Goal: Task Accomplishment & Management: Manage account settings

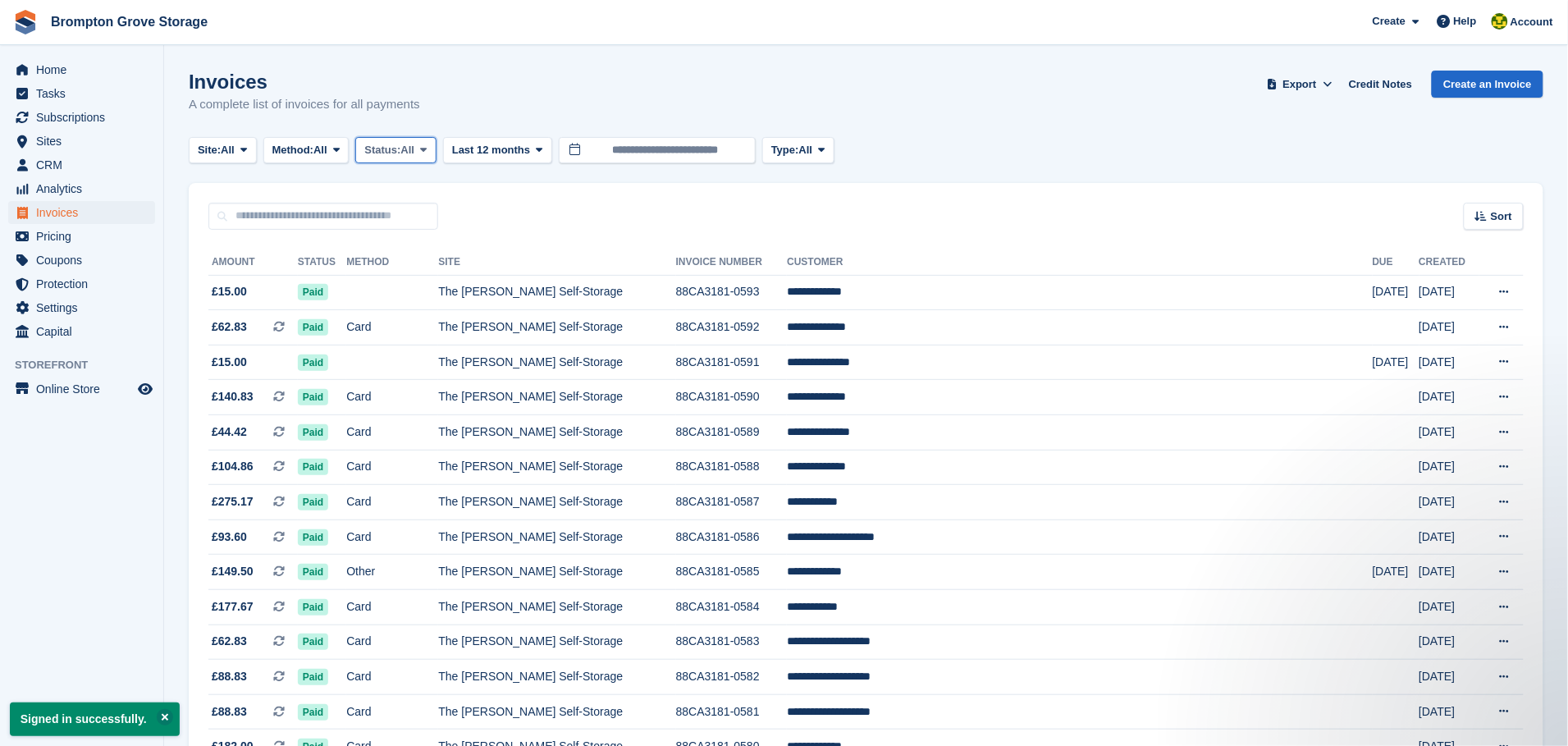
click at [416, 139] on button "Status: All" at bounding box center [395, 151] width 80 height 27
click at [409, 286] on link "Open" at bounding box center [434, 277] width 143 height 30
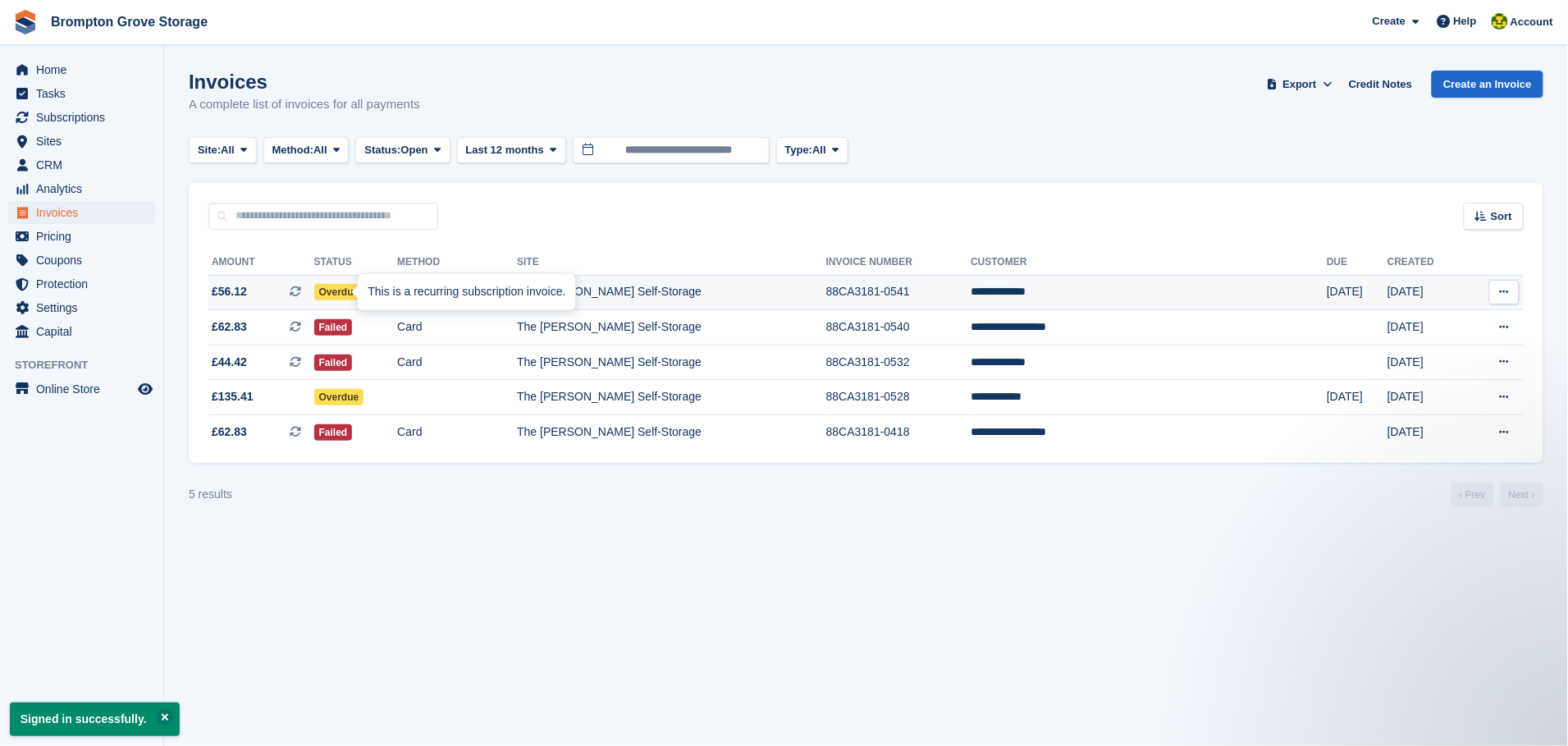
click at [357, 290] on div at bounding box center [364, 293] width 14 height 14
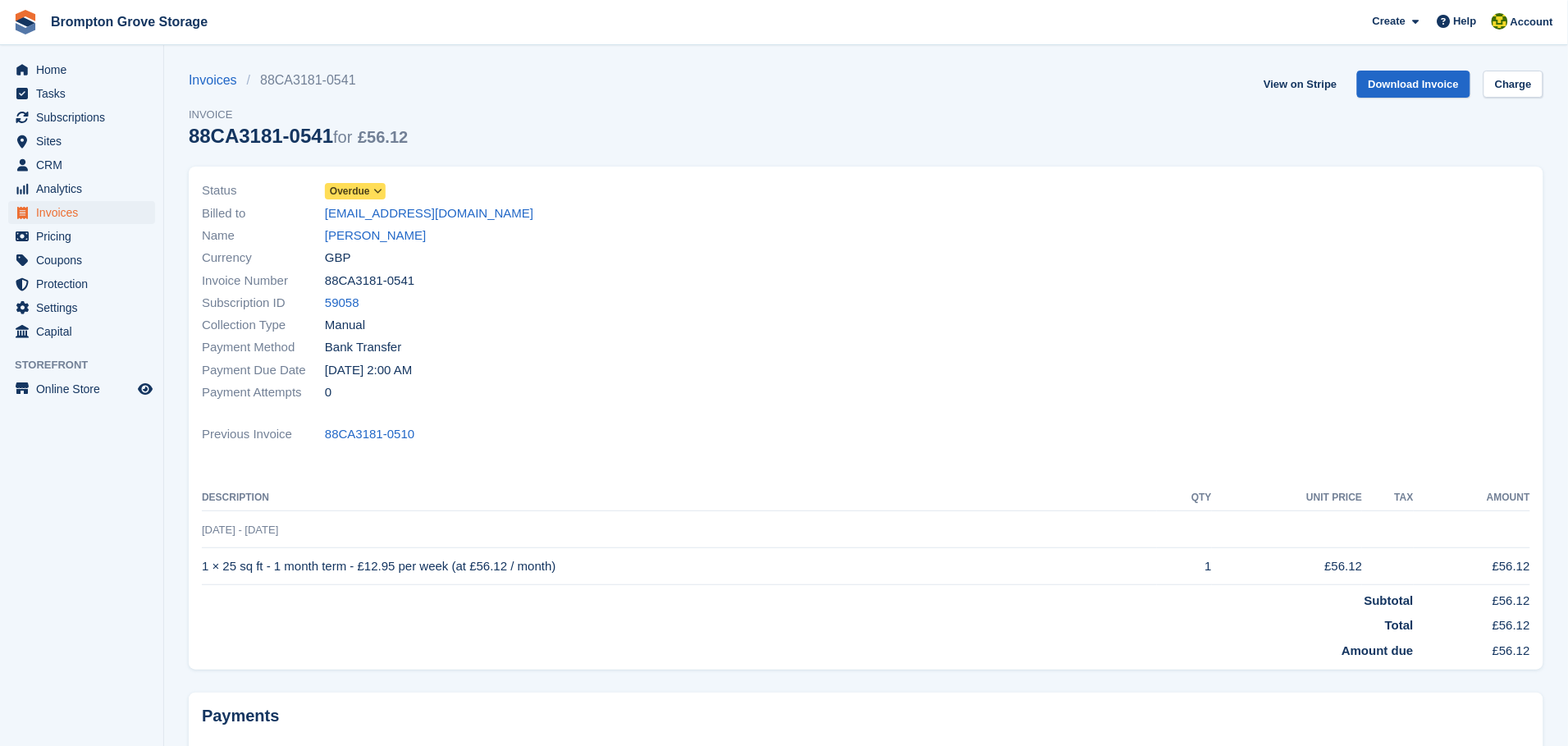
click at [379, 185] on span at bounding box center [379, 191] width 14 height 14
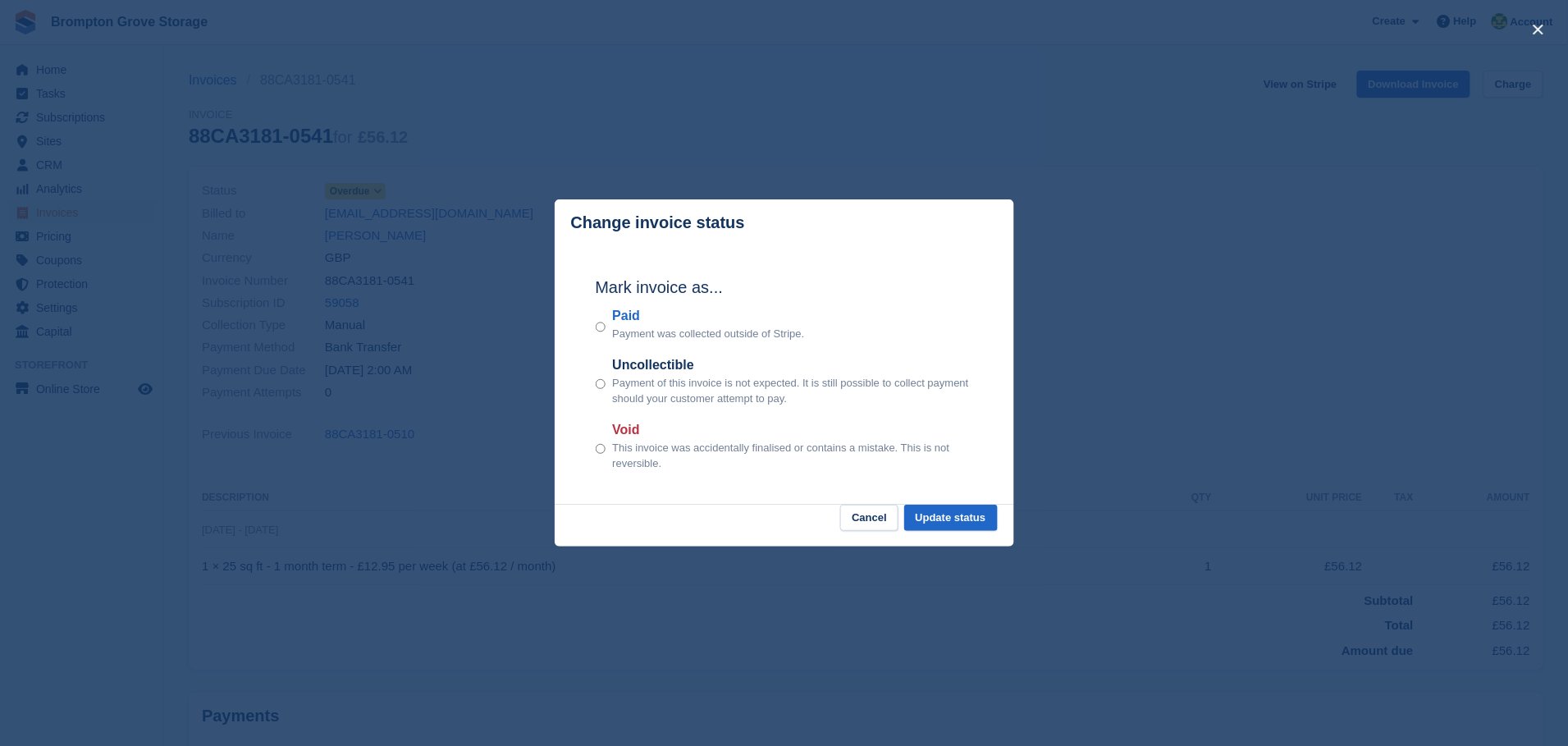
click at [609, 334] on div "Paid Payment was collected outside of Stripe." at bounding box center [784, 324] width 378 height 36
click at [955, 518] on button "Update status" at bounding box center [951, 518] width 94 height 27
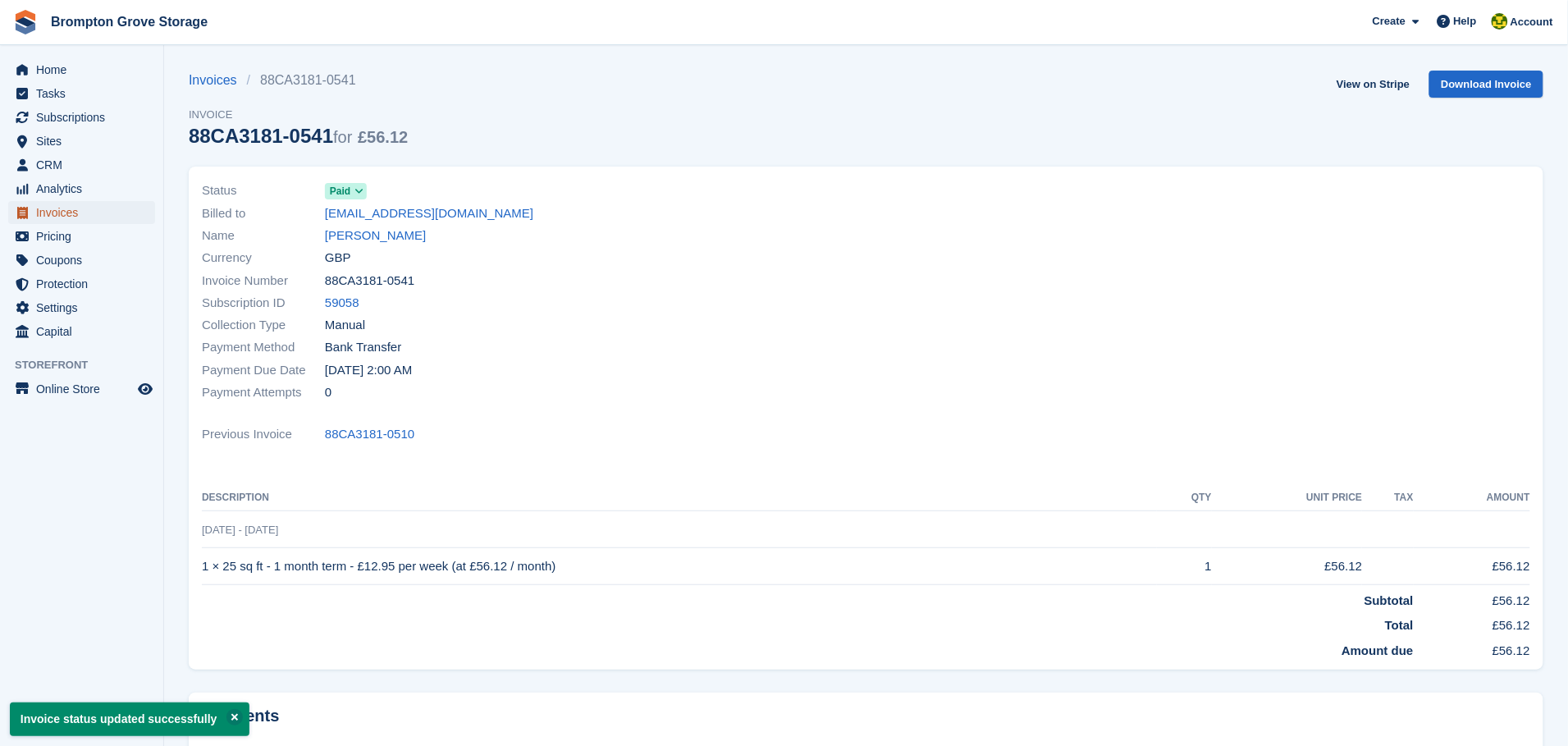
click at [57, 210] on span "Invoices" at bounding box center [85, 213] width 99 height 23
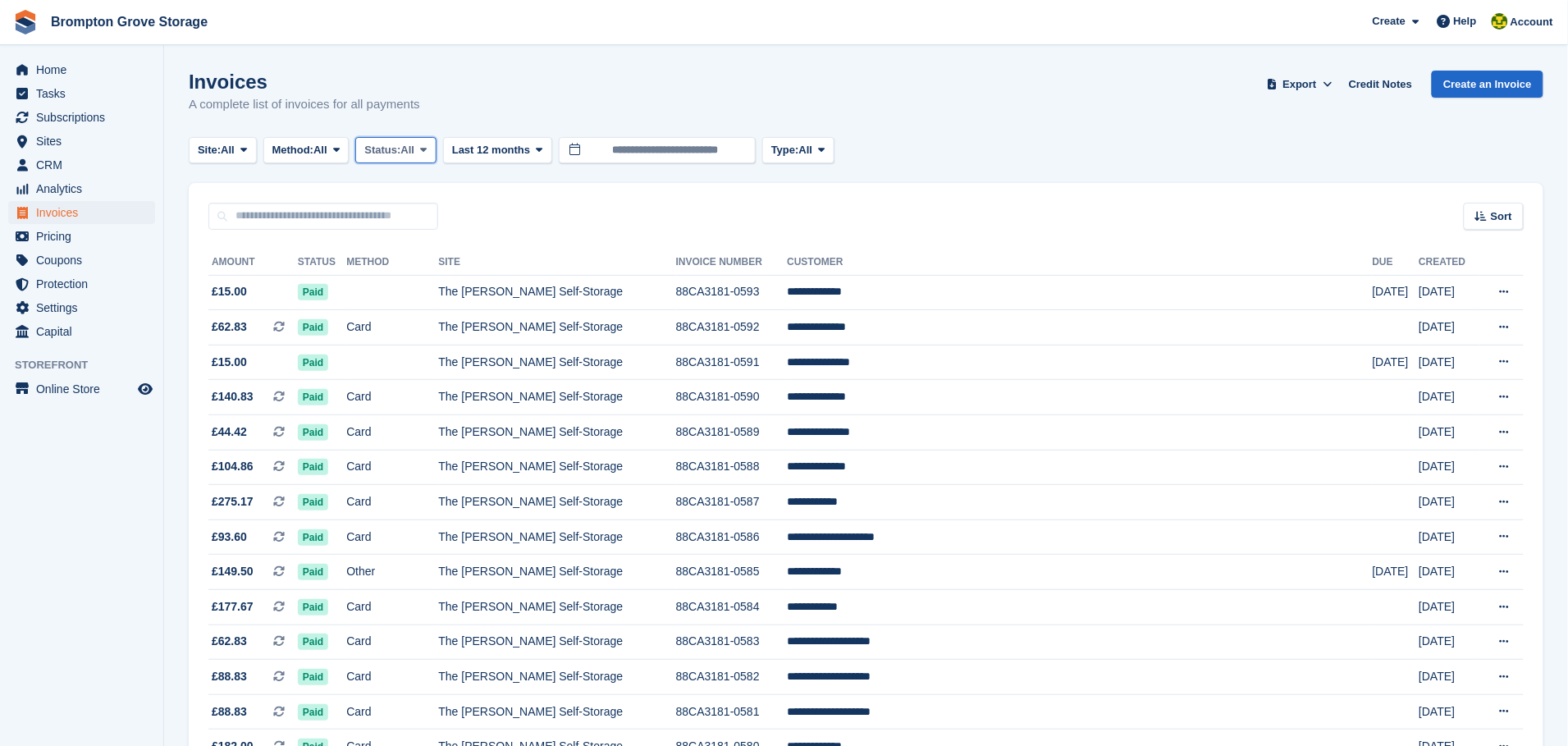
click at [398, 150] on span "Status:" at bounding box center [382, 150] width 36 height 16
click at [391, 273] on link "Open" at bounding box center [434, 277] width 143 height 30
